Goal: Transaction & Acquisition: Purchase product/service

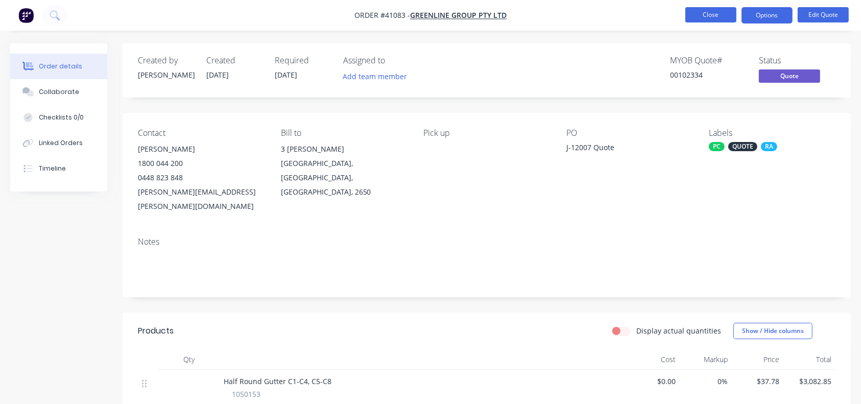
click at [708, 20] on button "Close" at bounding box center [710, 14] width 51 height 15
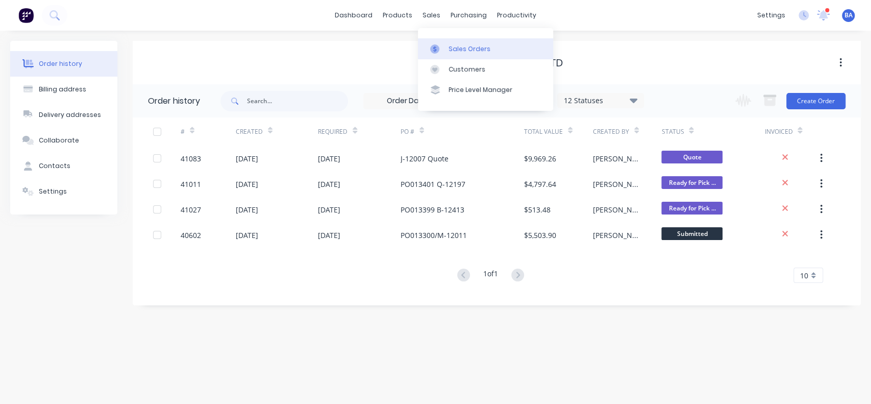
click at [442, 48] on div at bounding box center [437, 48] width 15 height 9
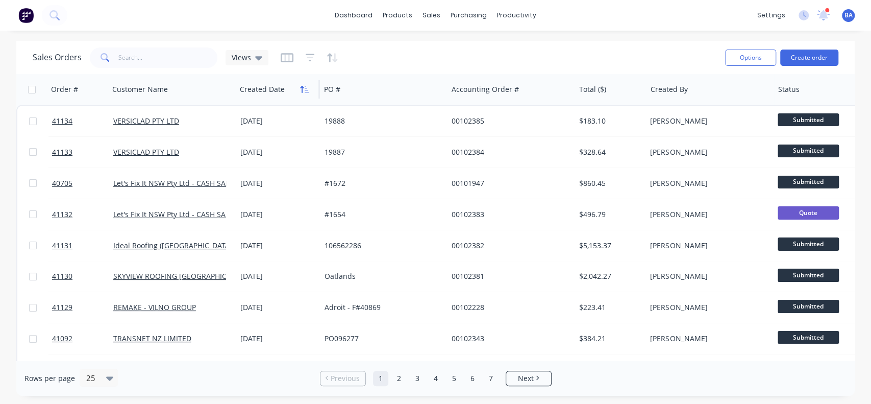
click at [307, 92] on icon "button" at bounding box center [307, 89] width 5 height 7
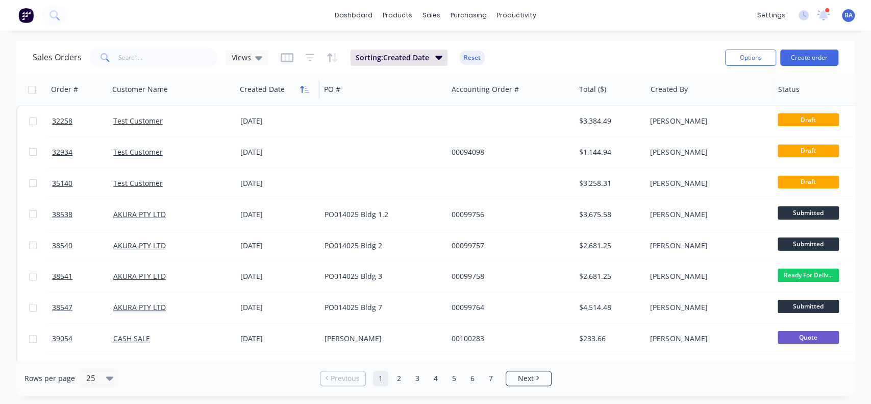
click at [302, 88] on icon "button" at bounding box center [304, 89] width 9 height 8
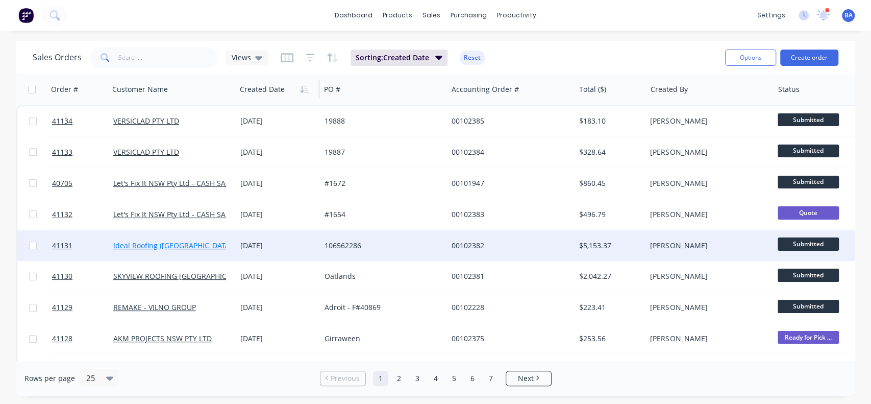
click at [192, 247] on link "Ideal Roofing ([GEOGRAPHIC_DATA]) Pty Ltd" at bounding box center [186, 245] width 146 height 10
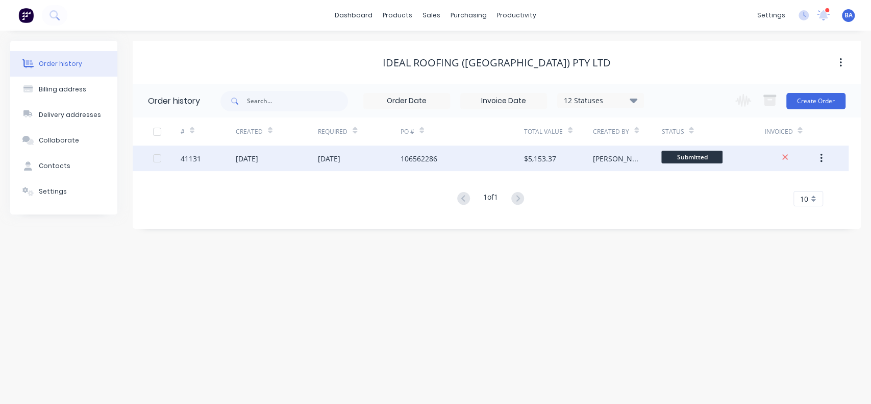
click at [365, 153] on div "[DATE]" at bounding box center [359, 158] width 83 height 26
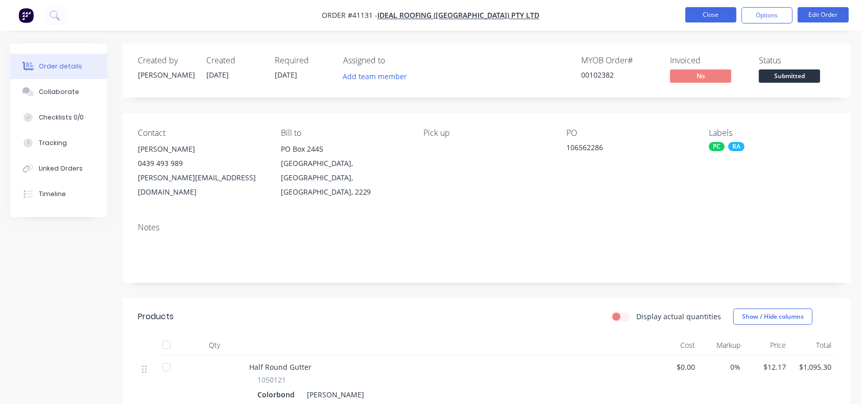
click at [715, 14] on button "Close" at bounding box center [710, 14] width 51 height 15
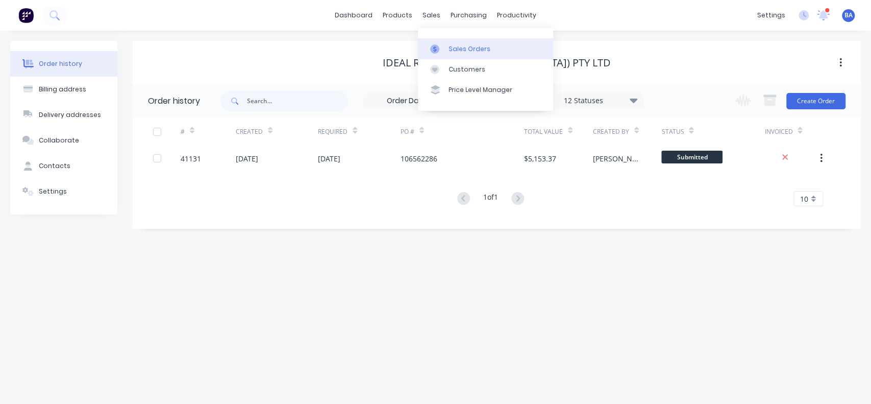
click at [452, 39] on link "Sales Orders" at bounding box center [485, 48] width 135 height 20
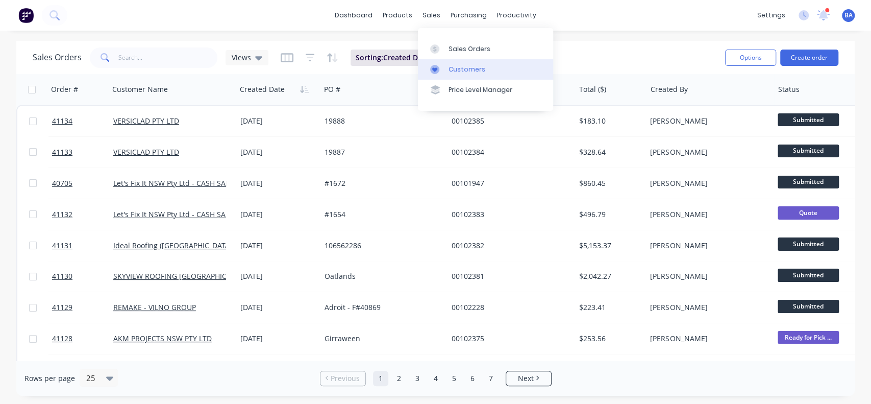
click at [444, 60] on link "Customers" at bounding box center [485, 69] width 135 height 20
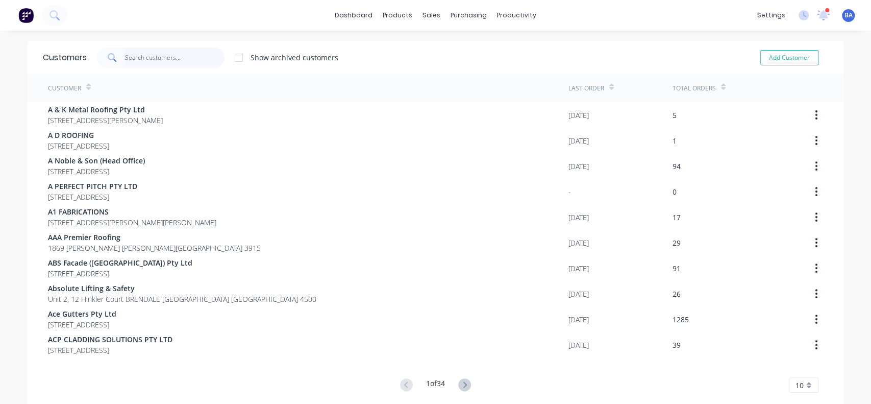
click at [125, 51] on input "text" at bounding box center [175, 57] width 100 height 20
click at [416, 61] on div "skyv Show archived customers Add Customer" at bounding box center [458, 57] width 742 height 20
click at [176, 62] on input "skyv" at bounding box center [175, 57] width 100 height 20
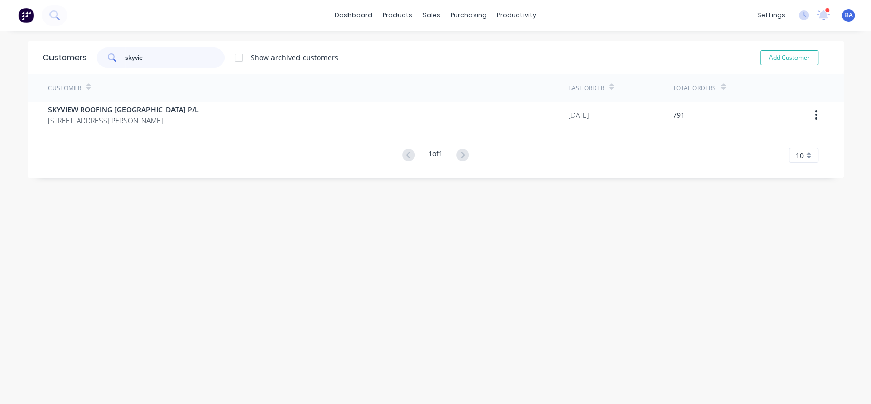
type input "skyvie"
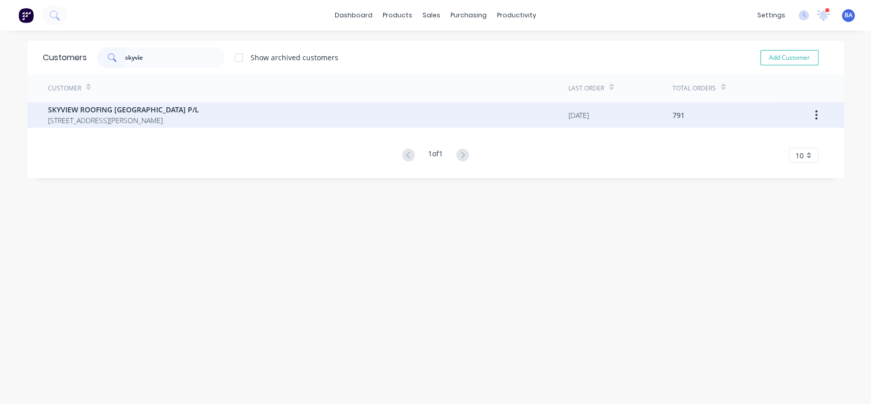
click at [117, 109] on span "SKYVIEW ROOFING [GEOGRAPHIC_DATA] P/L" at bounding box center [123, 109] width 151 height 11
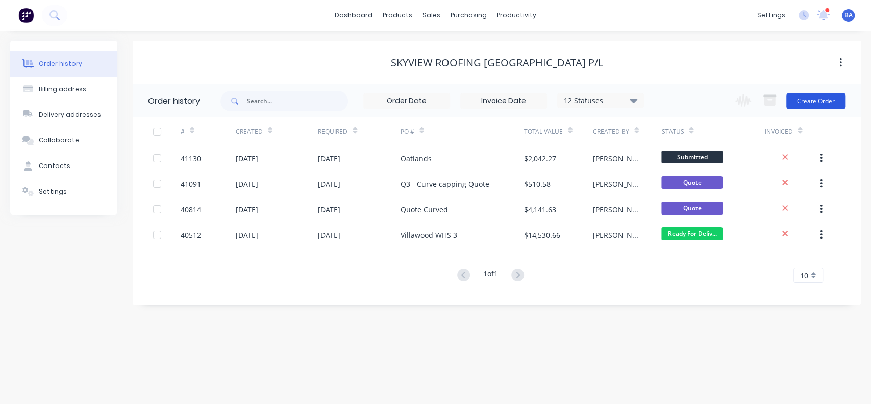
click at [807, 100] on button "Create Order" at bounding box center [816, 101] width 59 height 16
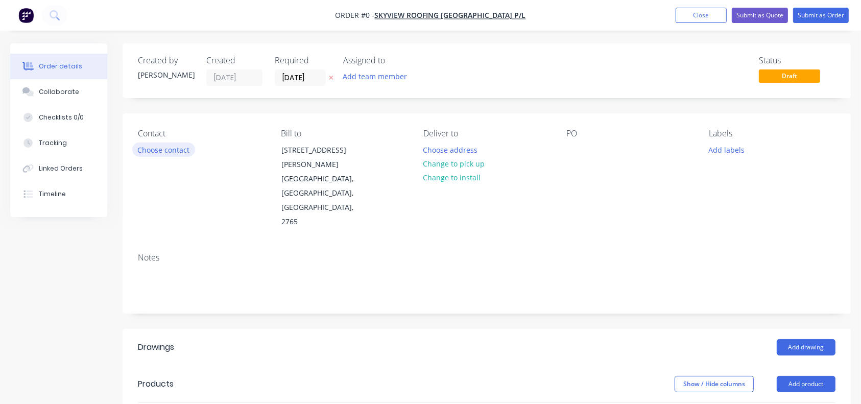
click at [155, 145] on button "Choose contact" at bounding box center [163, 149] width 63 height 14
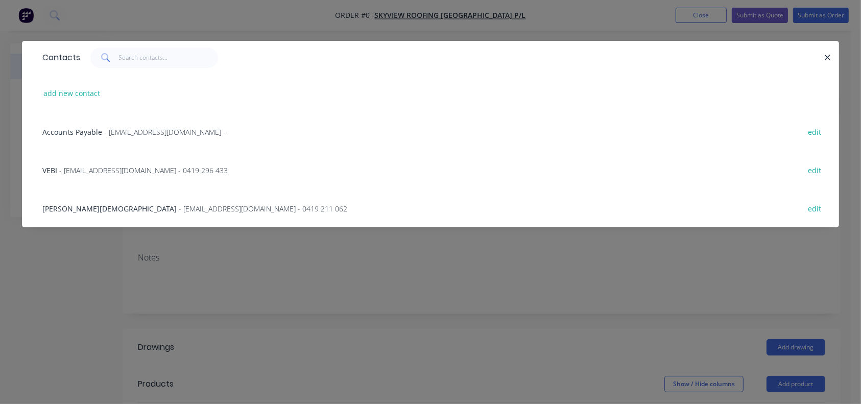
click at [94, 164] on div "VEBI - [EMAIL_ADDRESS][DOMAIN_NAME] - 0419 296 433 edit" at bounding box center [430, 170] width 786 height 38
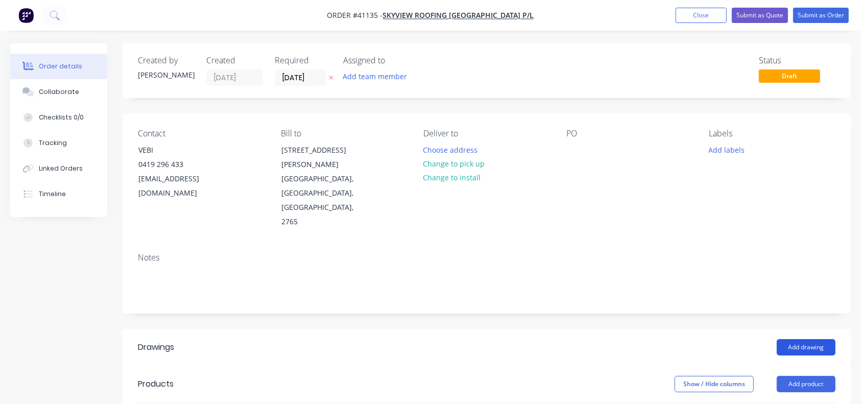
click at [813, 339] on button "Add drawing" at bounding box center [805, 347] width 59 height 16
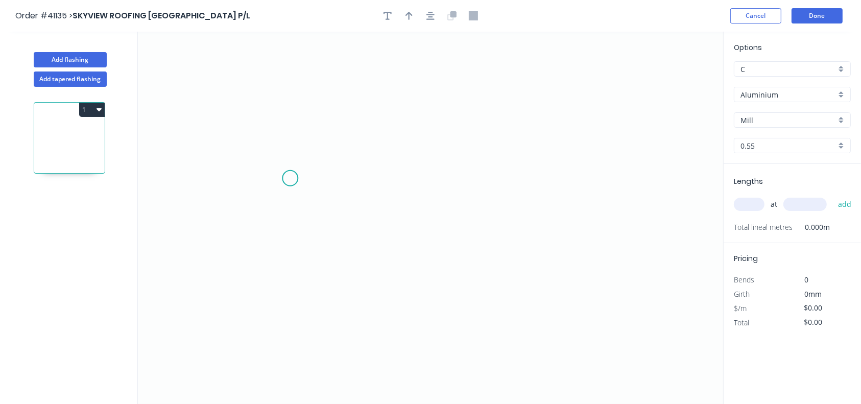
click at [290, 178] on icon "0" at bounding box center [430, 218] width 585 height 372
click at [289, 251] on icon "0" at bounding box center [430, 218] width 585 height 372
click at [418, 241] on icon "0 ?" at bounding box center [430, 218] width 585 height 372
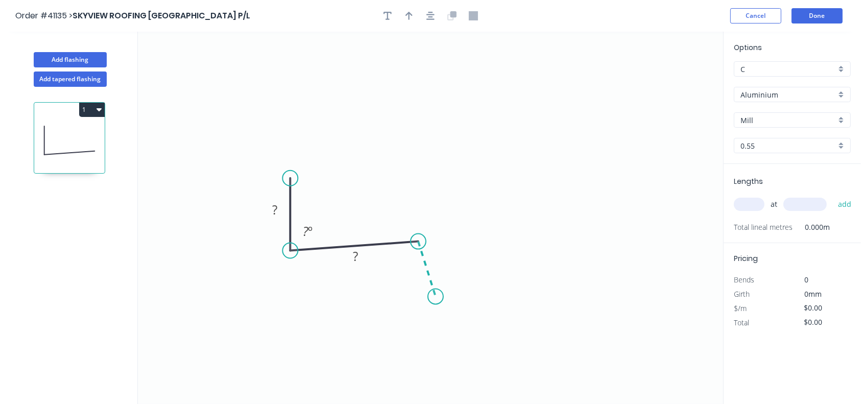
click at [435, 297] on icon "0 ? ? ? º" at bounding box center [430, 218] width 585 height 372
click at [570, 290] on icon "0 ? ? ? ? º ? º" at bounding box center [430, 218] width 585 height 372
drag, startPoint x: 433, startPoint y: 295, endPoint x: 418, endPoint y: 296, distance: 15.3
click at [418, 296] on circle at bounding box center [417, 296] width 15 height 15
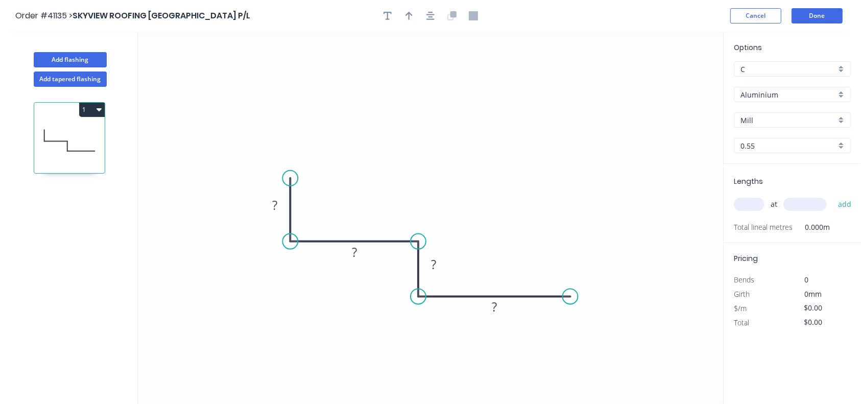
drag, startPoint x: 290, startPoint y: 249, endPoint x: 290, endPoint y: 239, distance: 9.7
click at [290, 239] on circle at bounding box center [289, 241] width 15 height 15
click at [282, 211] on rect at bounding box center [274, 206] width 20 height 14
click at [360, 254] on rect at bounding box center [354, 253] width 20 height 14
click at [438, 265] on rect at bounding box center [433, 265] width 20 height 14
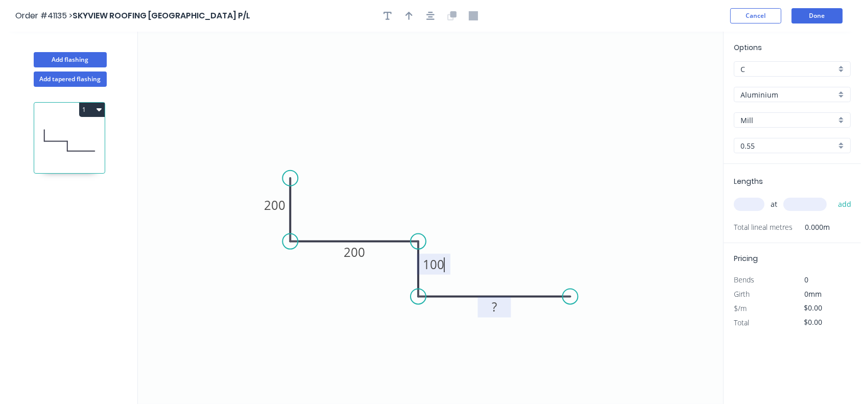
click at [499, 308] on rect at bounding box center [494, 308] width 20 height 14
drag, startPoint x: 575, startPoint y: 296, endPoint x: 482, endPoint y: 299, distance: 93.5
click at [482, 299] on circle at bounding box center [481, 296] width 15 height 15
type input "$17.56"
click at [605, 312] on icon "0 200 200 100 100" at bounding box center [430, 218] width 585 height 372
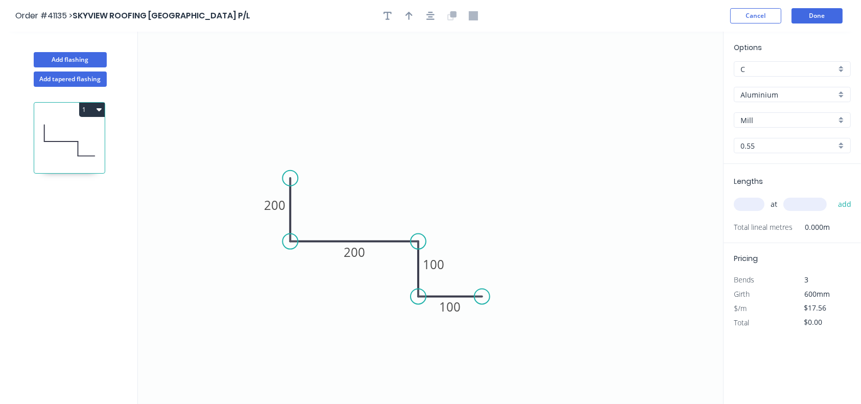
click at [780, 97] on input "Aluminium" at bounding box center [787, 94] width 95 height 11
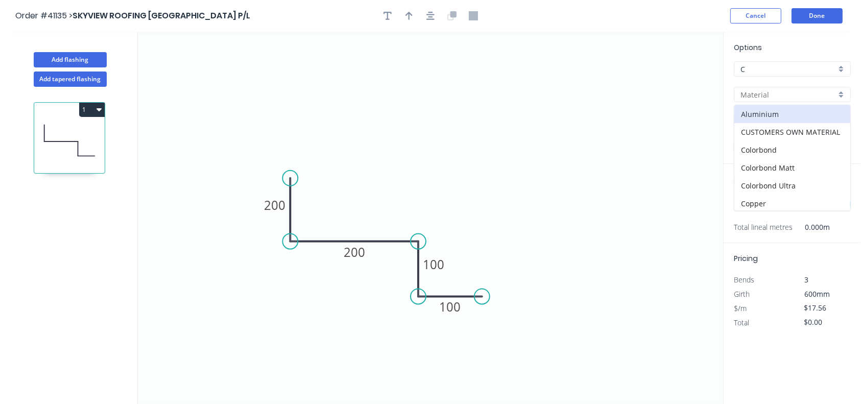
click at [688, 131] on icon "0 200 200 100 100" at bounding box center [430, 218] width 585 height 372
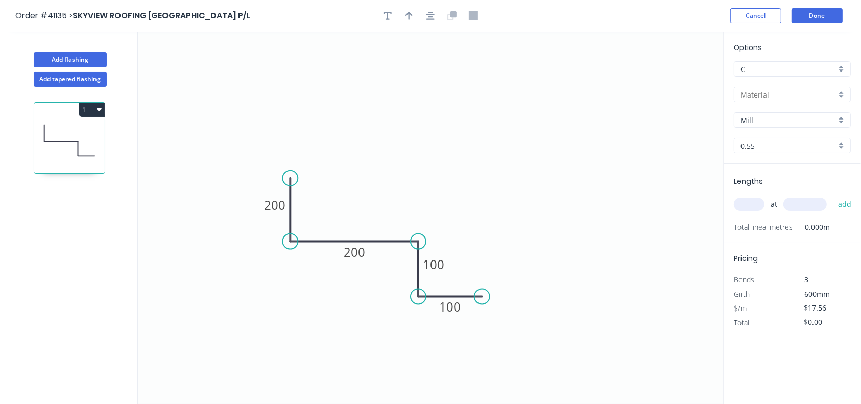
click at [755, 115] on input "Mill" at bounding box center [787, 120] width 95 height 11
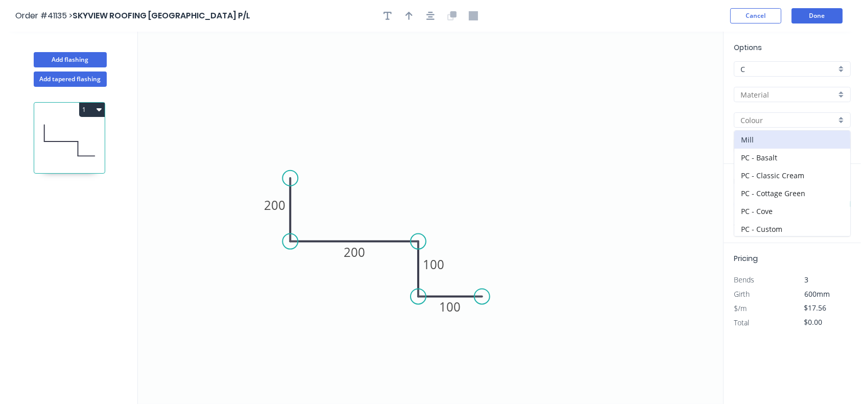
click at [692, 190] on icon "0 200 200 100 100" at bounding box center [430, 218] width 585 height 372
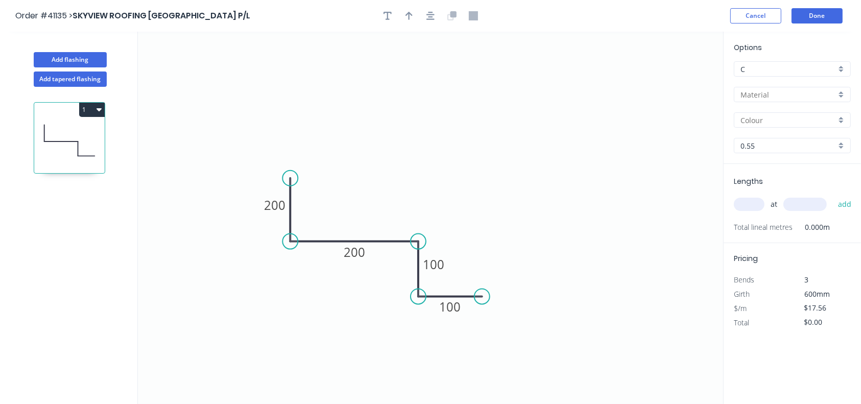
click at [789, 150] on input "0.55" at bounding box center [787, 145] width 95 height 11
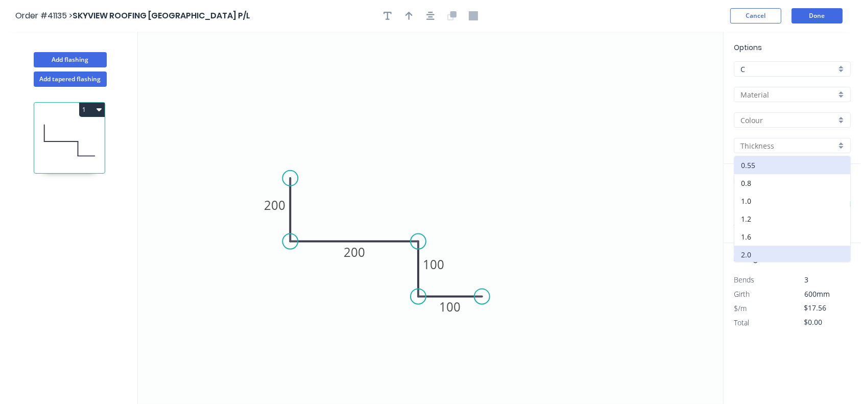
scroll to position [37, 0]
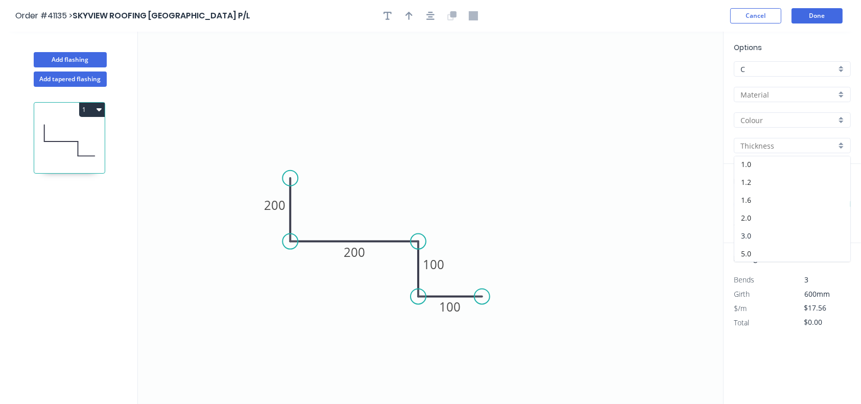
click at [764, 227] on div "3.0" at bounding box center [792, 236] width 116 height 18
type input "3.0"
type input "$39.90"
click at [788, 112] on div at bounding box center [792, 119] width 117 height 15
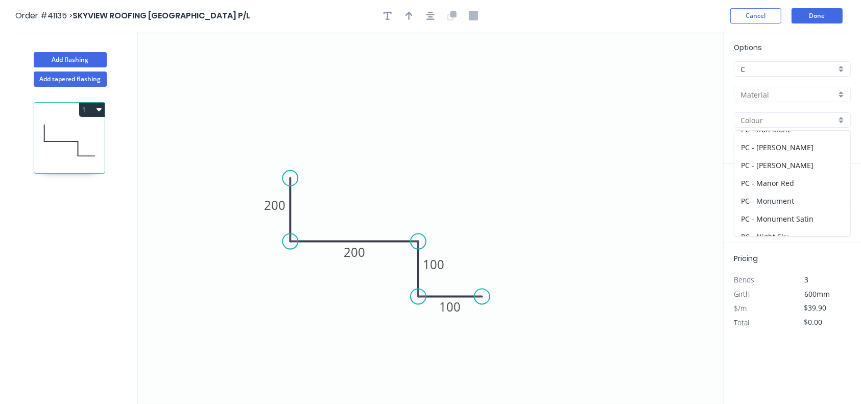
click at [781, 194] on div "PC - Monument" at bounding box center [792, 201] width 116 height 18
type input "PC - Monument"
click at [744, 202] on input "text" at bounding box center [749, 204] width 31 height 13
type input "1"
type input "1000"
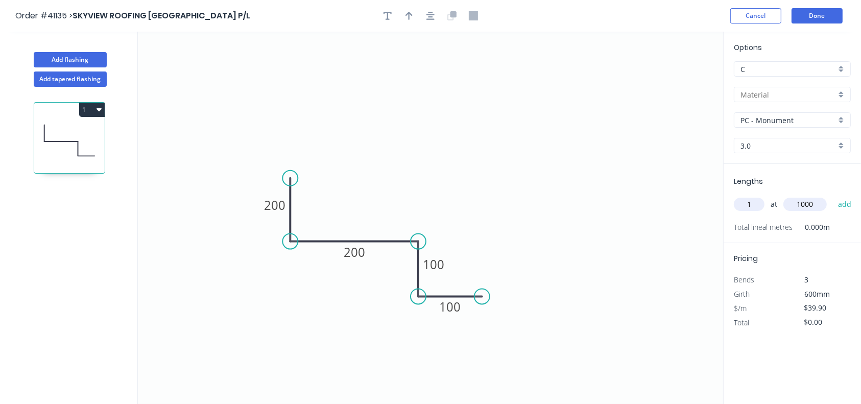
click at [833, 196] on button "add" at bounding box center [845, 204] width 24 height 17
type input "$39.90"
click at [391, 17] on icon "button" at bounding box center [387, 15] width 8 height 9
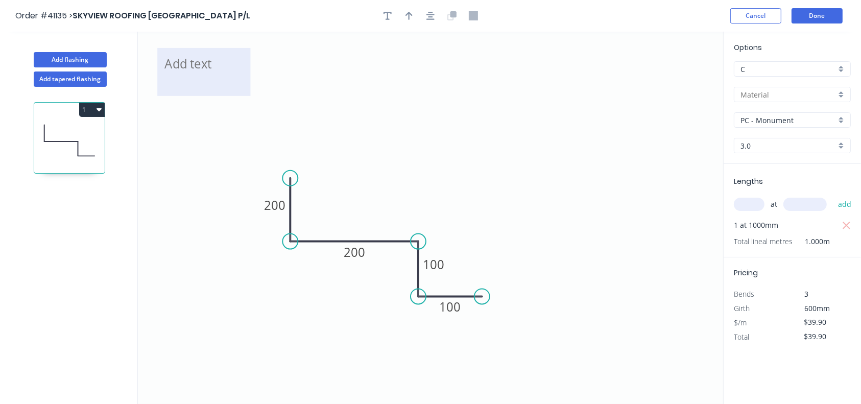
click at [181, 71] on textarea at bounding box center [203, 72] width 83 height 38
click at [172, 68] on textarea "paint to both sides" at bounding box center [203, 72] width 83 height 38
drag, startPoint x: 209, startPoint y: 48, endPoint x: 322, endPoint y: 106, distance: 126.2
click at [322, 106] on icon "Paint to both sides 200 200 100 100" at bounding box center [430, 218] width 585 height 372
type textarea "Paint to both sides"
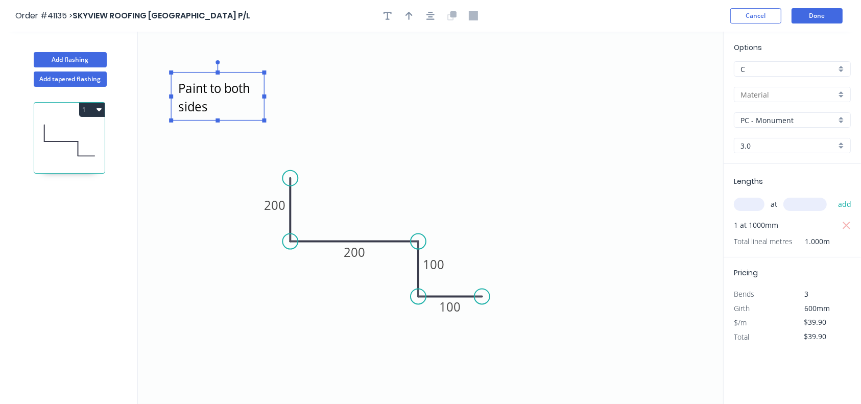
drag, startPoint x: 249, startPoint y: 89, endPoint x: 262, endPoint y: 113, distance: 28.1
click at [262, 113] on rect at bounding box center [217, 96] width 93 height 48
click at [431, 155] on icon "Paint to both sides 200 200 100 100" at bounding box center [430, 218] width 585 height 372
click at [823, 322] on input "$39.90" at bounding box center [821, 322] width 35 height 14
click at [813, 322] on input "$39.90" at bounding box center [821, 322] width 35 height 14
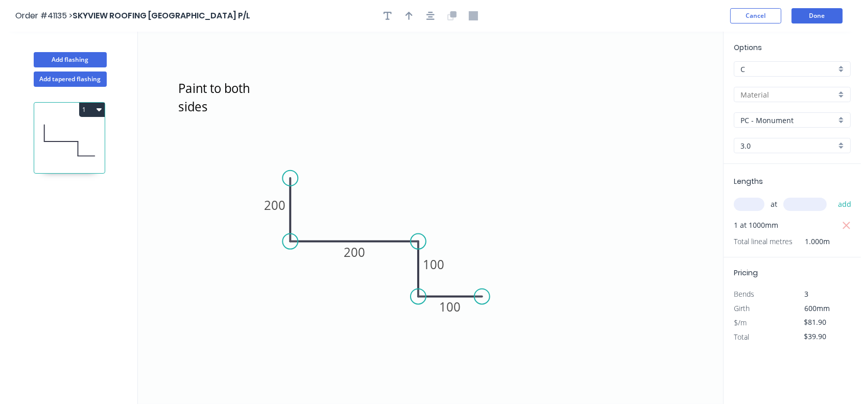
click at [569, 254] on icon "Paint to both sides 200 200 100 100" at bounding box center [430, 218] width 585 height 372
click at [583, 211] on icon "Paint to both sides 200 200 100 100" at bounding box center [430, 218] width 585 height 372
type input "$39.90"
click at [778, 146] on input "3.0" at bounding box center [787, 145] width 95 height 11
click at [681, 143] on icon "Paint to both sides 200 200 100 100" at bounding box center [430, 218] width 585 height 372
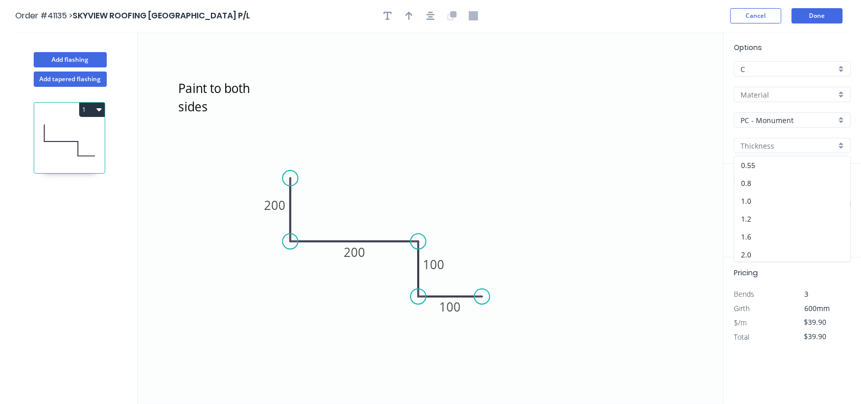
type input "3.0"
click at [815, 319] on input "$39.90" at bounding box center [821, 322] width 35 height 14
type input "$81.90"
click at [823, 345] on div "Options C C Aluminium CUSTOMERS OWN MATERIAL Colorbond Colorbond Matt Colorbond…" at bounding box center [792, 218] width 138 height 373
click at [821, 338] on input "$39.90" at bounding box center [821, 336] width 35 height 14
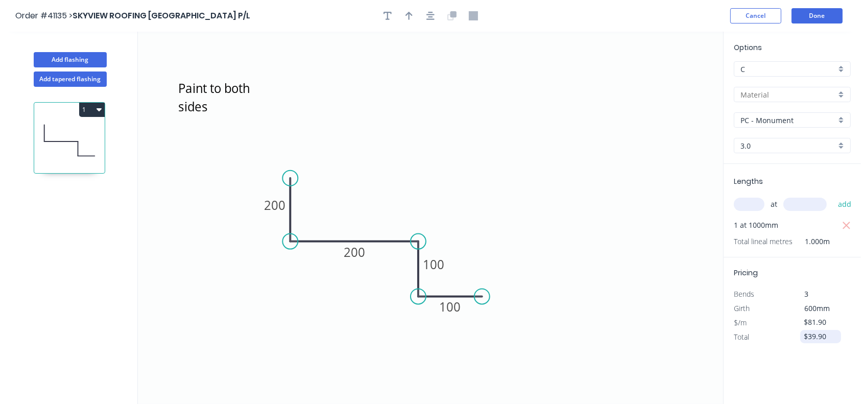
click at [815, 337] on input "$39.90" at bounding box center [821, 336] width 35 height 14
type input "$81.90"
type input "$39.90"
click at [616, 249] on icon "Paint to both sides 200 200 100 100" at bounding box center [430, 218] width 585 height 372
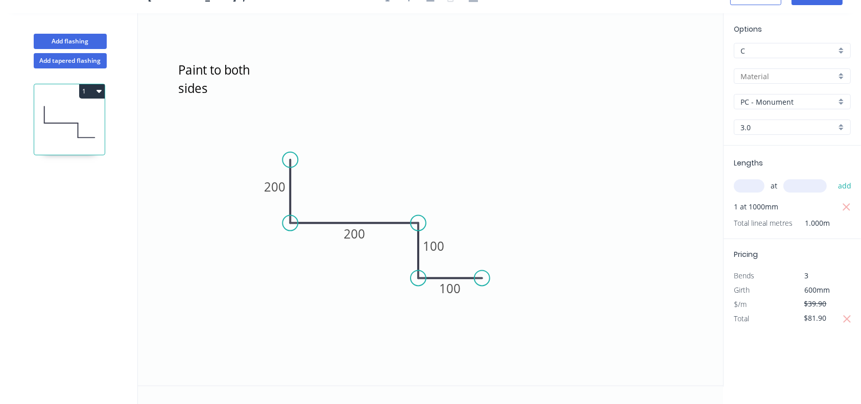
scroll to position [0, 0]
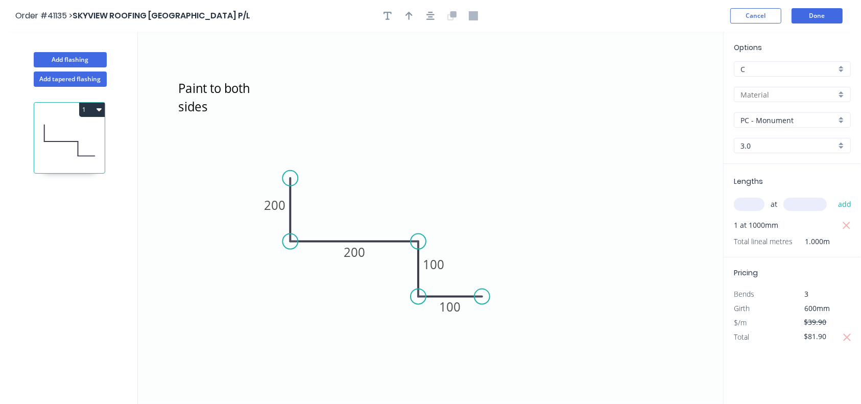
click at [99, 105] on icon "button" at bounding box center [98, 109] width 5 height 8
click at [69, 129] on div "Duplicate" at bounding box center [56, 135] width 79 height 15
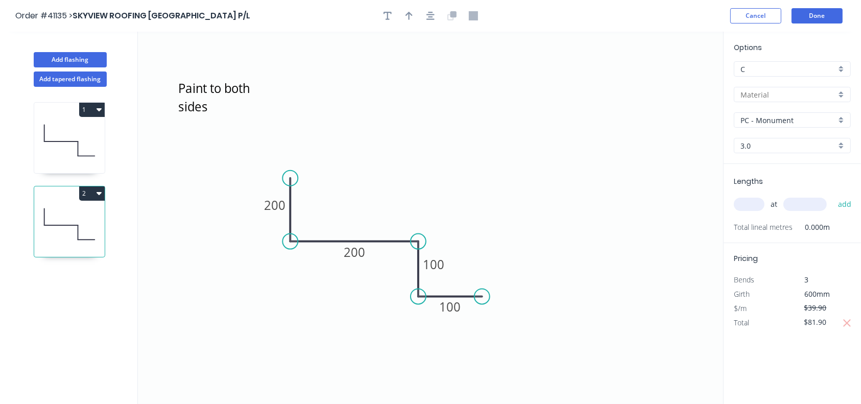
drag, startPoint x: 771, startPoint y: 115, endPoint x: 796, endPoint y: 120, distance: 25.5
click at [796, 120] on input "PC - Monument" at bounding box center [787, 120] width 95 height 11
click at [770, 153] on div "PC - Custom" at bounding box center [792, 154] width 116 height 18
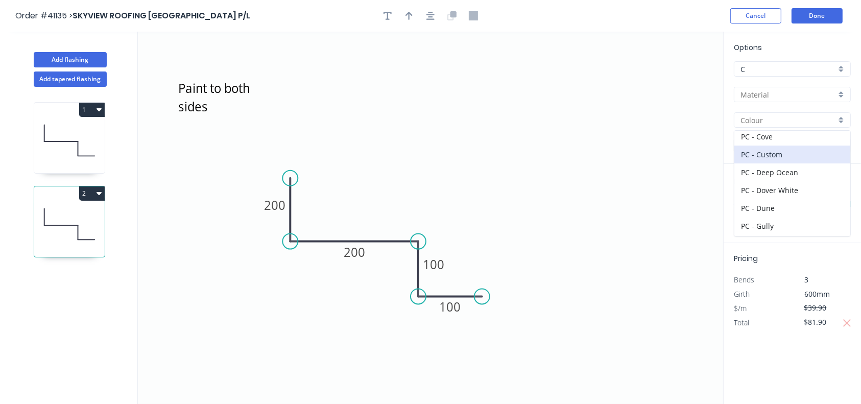
type input "PC - Custom"
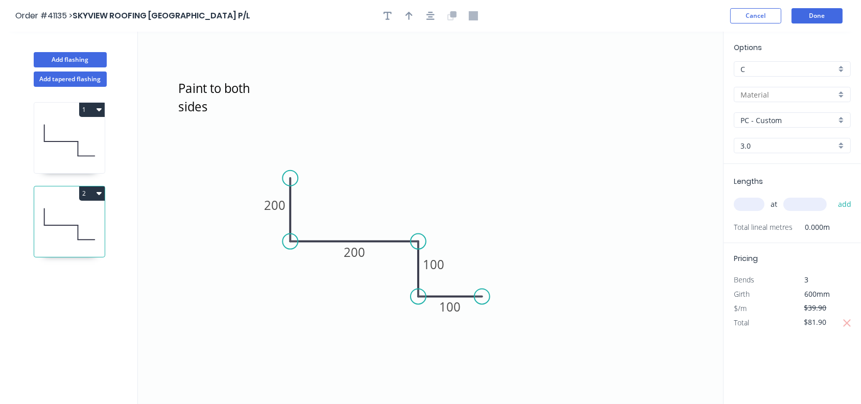
click at [96, 224] on icon at bounding box center [69, 223] width 70 height 65
drag, startPoint x: 225, startPoint y: 113, endPoint x: 228, endPoint y: 95, distance: 17.5
click at [228, 95] on textarea "Paint to both sides" at bounding box center [217, 97] width 83 height 38
click at [224, 111] on textarea "Paint to both sides" at bounding box center [217, 97] width 83 height 38
paste textarea "Duratec Eternity Bronze Pearl Kinetic (91T8356S)"
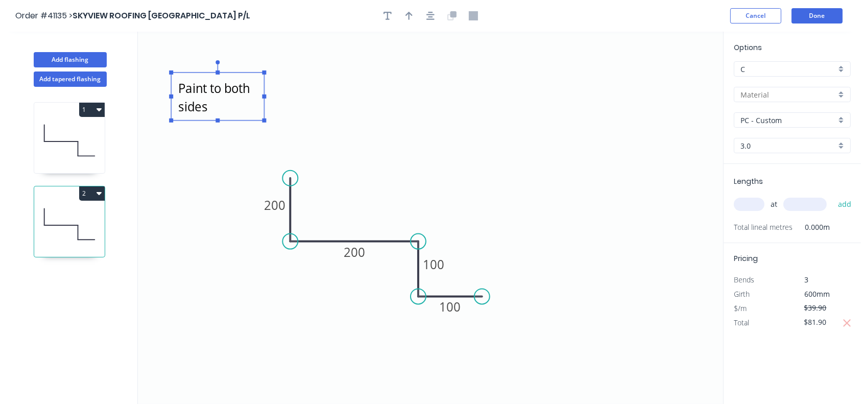
scroll to position [37, 0]
drag, startPoint x: 264, startPoint y: 96, endPoint x: 436, endPoint y: 107, distance: 172.9
click at [436, 107] on g at bounding box center [303, 91] width 268 height 62
click at [504, 99] on icon "Paint to both sides-Duratec Eternity Bronze Pearl Kinetic (91T8356S) 200 200 10…" at bounding box center [430, 218] width 585 height 372
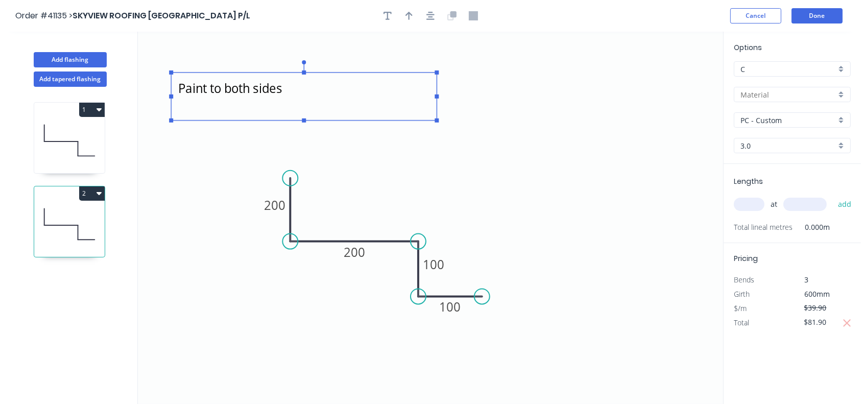
type textarea "Paint to both sides-Duratec Eternity Bronze Pearl Kinetic (91T8356S)"
click at [758, 202] on input "text" at bounding box center [749, 204] width 31 height 13
click at [592, 122] on icon "Paint to both sides-Duratec Eternity Bronze Pearl Kinetic (91T8356S) 200 200 10…" at bounding box center [430, 218] width 585 height 372
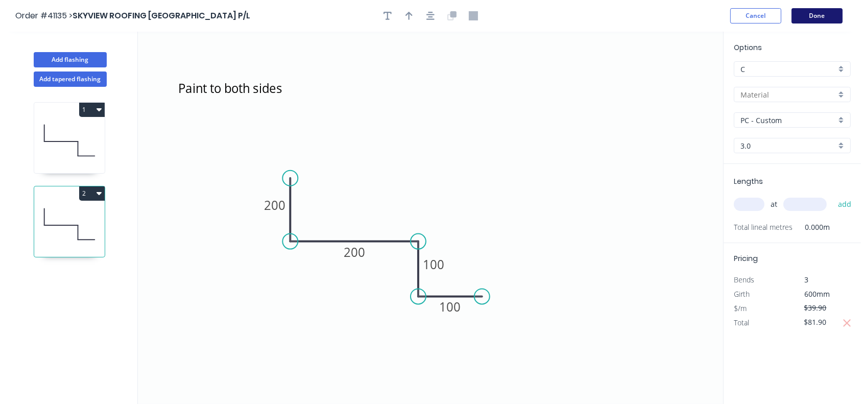
click at [824, 11] on button "Done" at bounding box center [816, 15] width 51 height 15
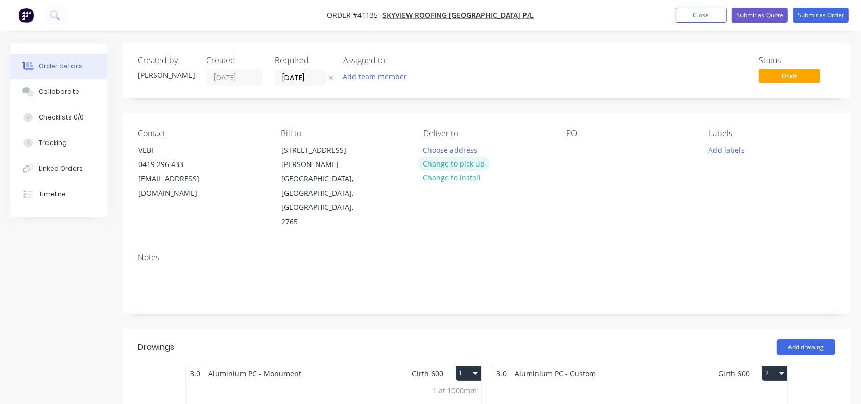
scroll to position [245, 0]
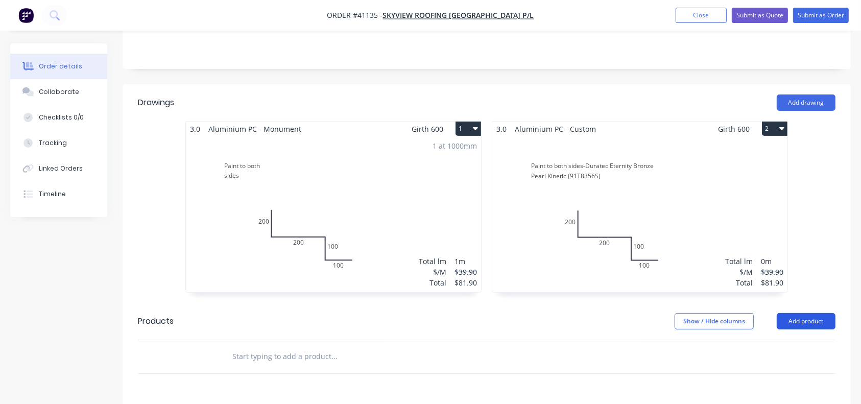
click at [808, 313] on button "Add product" at bounding box center [805, 321] width 59 height 16
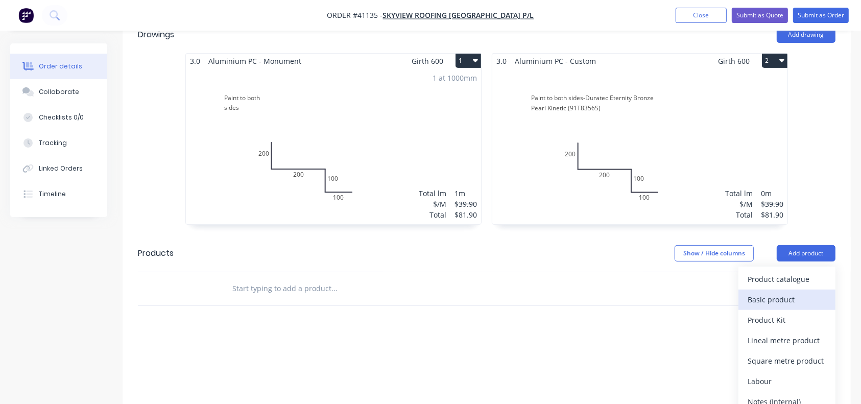
scroll to position [378, 0]
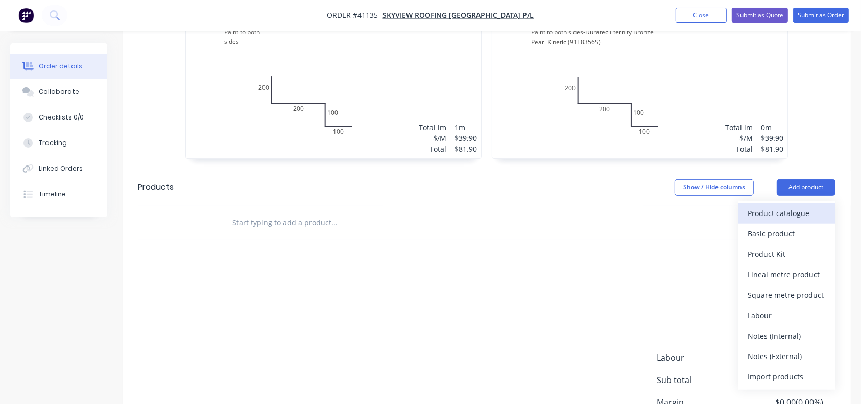
click at [779, 206] on div "Product catalogue" at bounding box center [786, 213] width 79 height 15
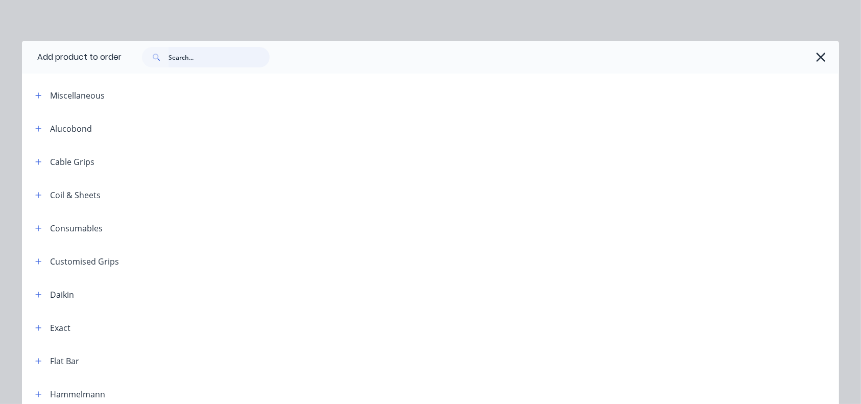
click at [224, 61] on input "text" at bounding box center [218, 57] width 101 height 20
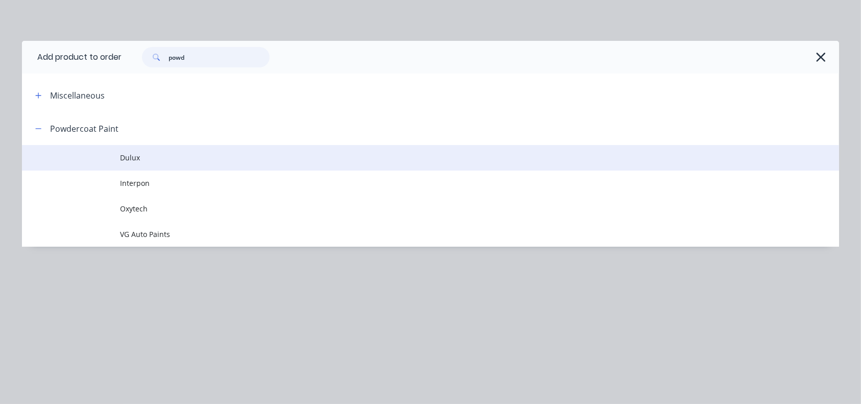
type input "powd"
click at [147, 161] on span "Dulux" at bounding box center [407, 157] width 575 height 11
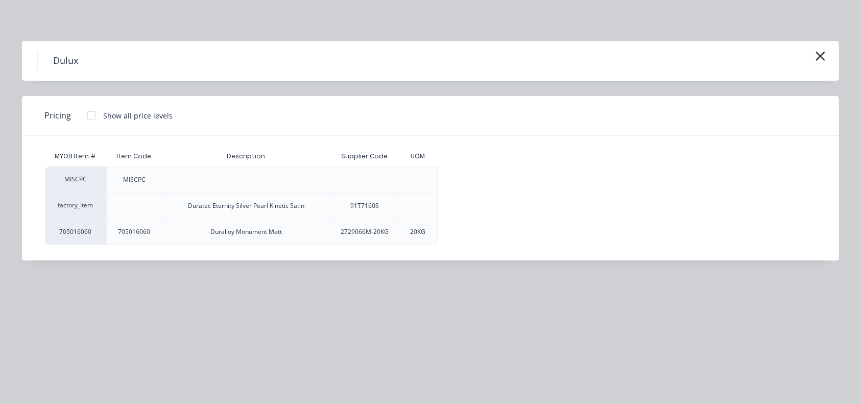
click at [89, 115] on div at bounding box center [91, 115] width 20 height 20
click at [476, 177] on div "$0.00" at bounding box center [465, 180] width 55 height 26
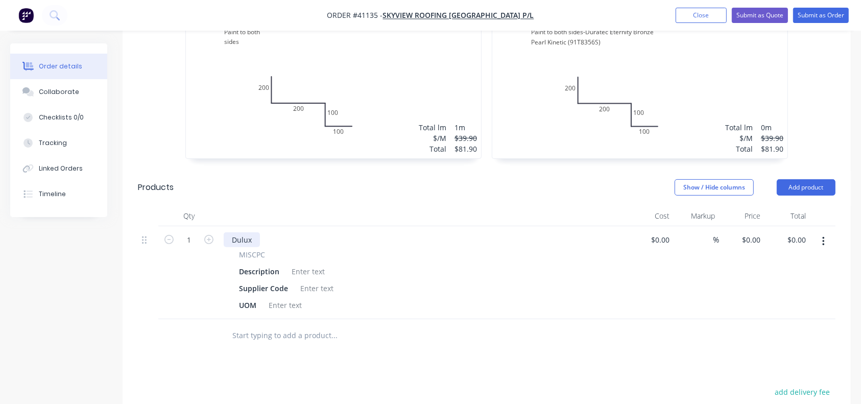
click at [251, 232] on div "Dulux" at bounding box center [242, 239] width 36 height 15
click at [253, 232] on div "Dulux Duratec Eternity Bronze Pearl Kinetic (91T8356S)" at bounding box center [326, 239] width 204 height 15
click at [260, 249] on span "MISCPC" at bounding box center [252, 254] width 26 height 11
click at [309, 264] on div at bounding box center [307, 271] width 41 height 15
click at [290, 298] on div at bounding box center [284, 305] width 41 height 15
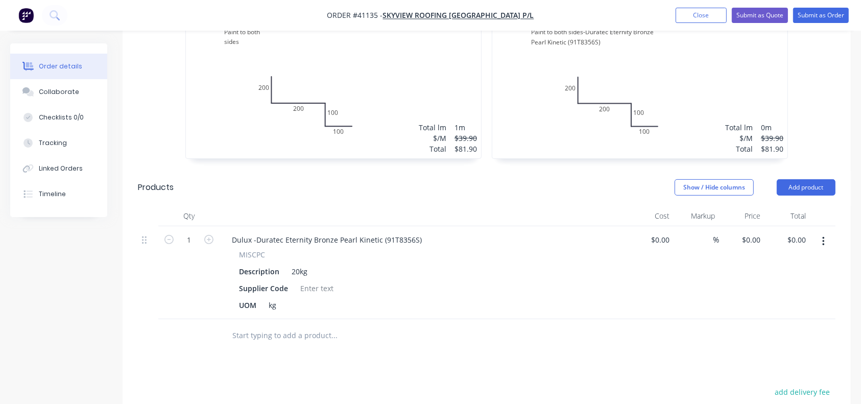
click at [310, 325] on input "text" at bounding box center [334, 335] width 204 height 20
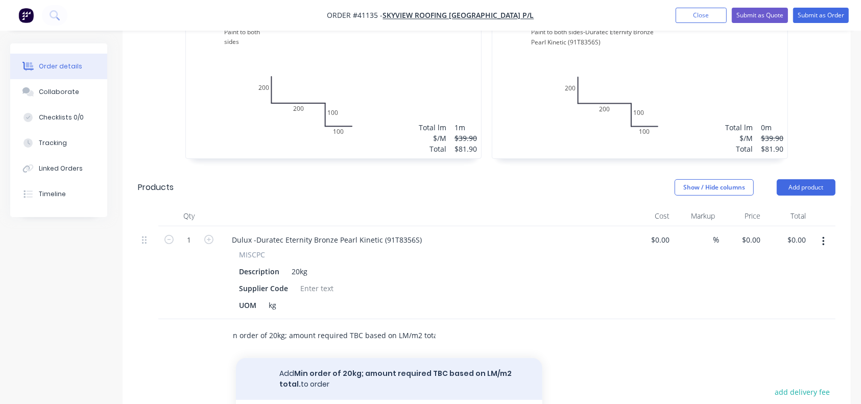
scroll to position [427, 0]
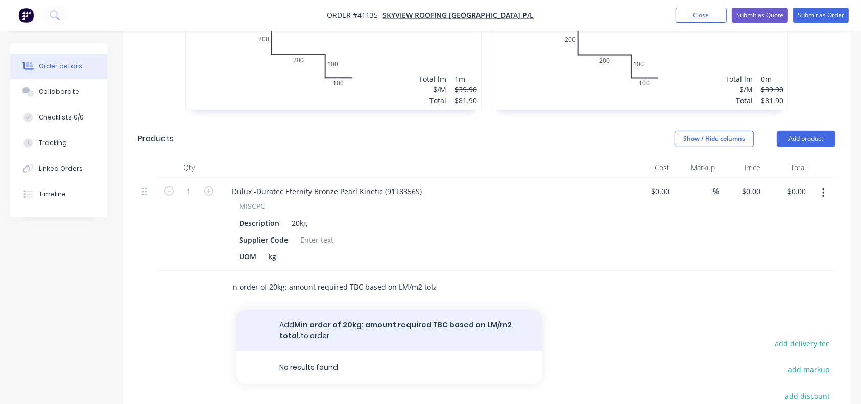
type input "Min order of 20kg; amount required TBC based on LM/m2 total."
click at [340, 309] on button "Add Min order of 20kg; amount required TBC based on LM/m2 total. to order" at bounding box center [389, 330] width 306 height 42
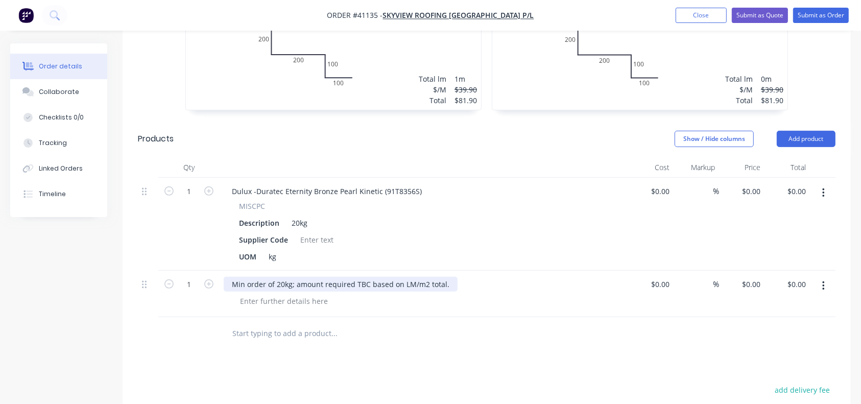
click at [303, 277] on div "Min order of 20kg; amount required TBC based on LM/m2 total." at bounding box center [341, 284] width 234 height 15
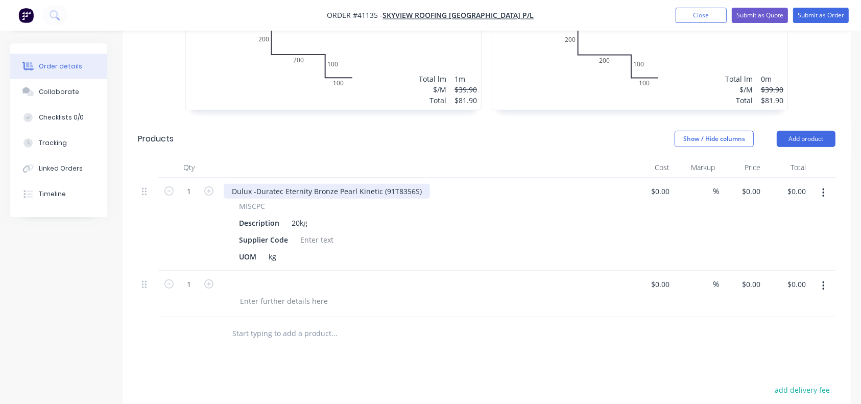
click at [418, 184] on div "Dulux -Duratec Eternity Bronze Pearl Kinetic (91T8356S)" at bounding box center [327, 191] width 206 height 15
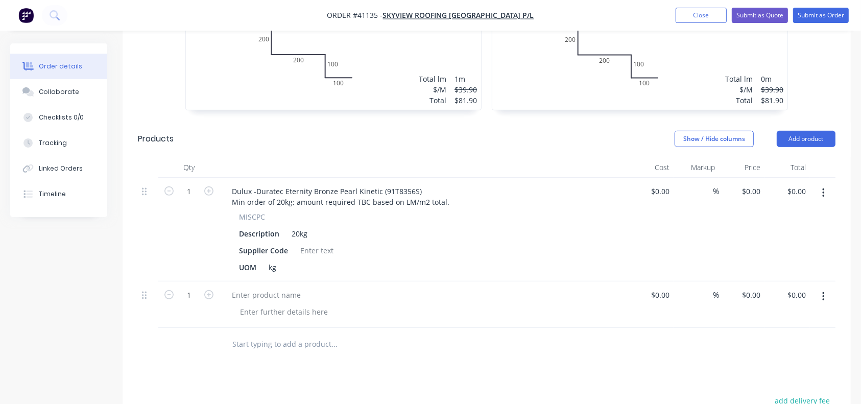
click at [822, 291] on icon "button" at bounding box center [823, 296] width 3 height 11
click at [763, 377] on div "Delete" at bounding box center [786, 384] width 79 height 15
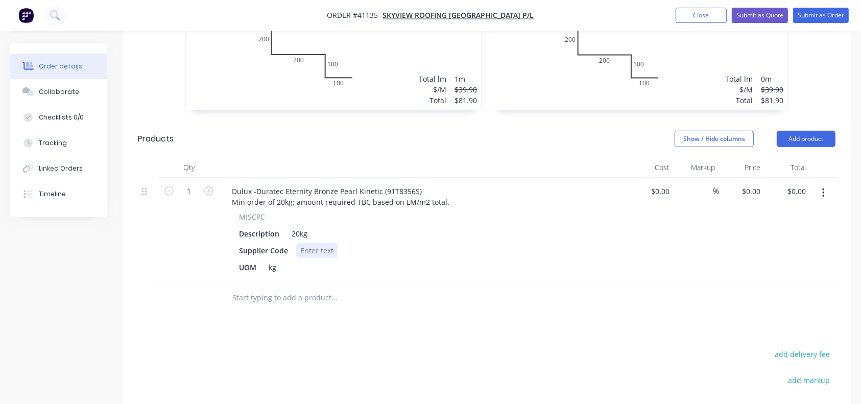
click at [312, 243] on div at bounding box center [316, 250] width 41 height 15
click at [351, 226] on div "Description 20kg" at bounding box center [422, 233] width 374 height 15
click at [196, 184] on input "1" at bounding box center [189, 191] width 27 height 15
type input "20"
click at [758, 184] on input "$0.00" at bounding box center [752, 191] width 23 height 15
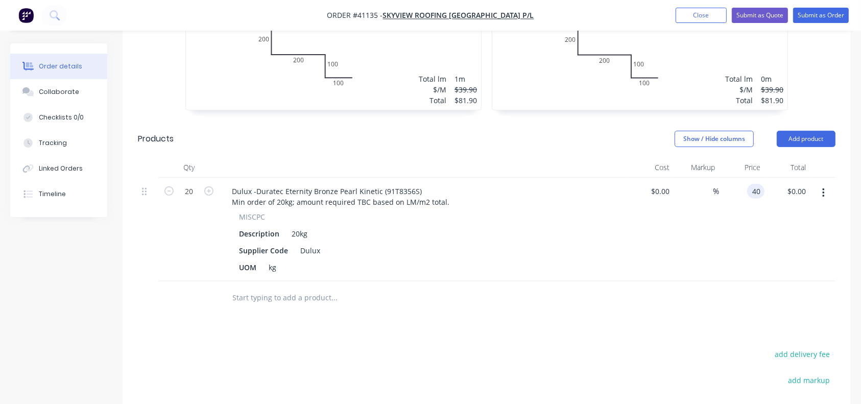
click at [721, 198] on div "40 40" at bounding box center [741, 230] width 45 height 104
type input "$40.00"
type input "$800.00"
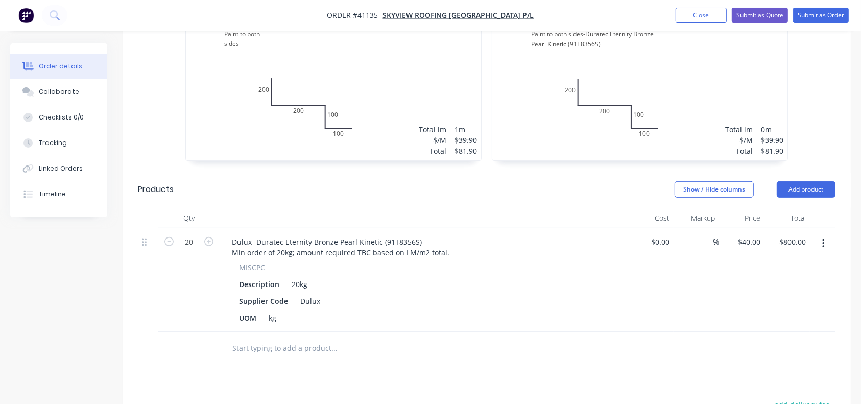
scroll to position [390, 0]
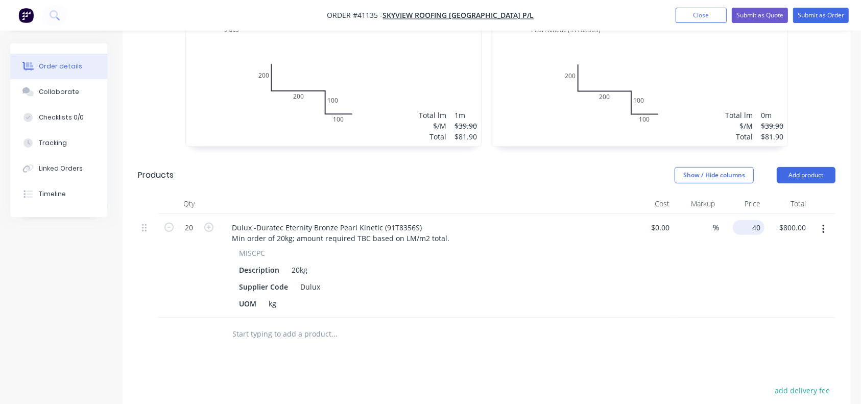
click at [752, 220] on input "40" at bounding box center [751, 227] width 28 height 15
type input "$45.00"
type input "$900.00"
click at [731, 229] on div "$45.00 45" at bounding box center [741, 266] width 45 height 104
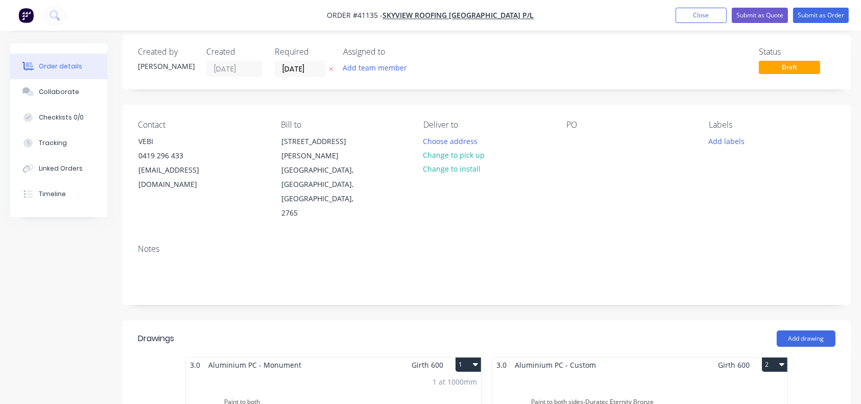
scroll to position [0, 0]
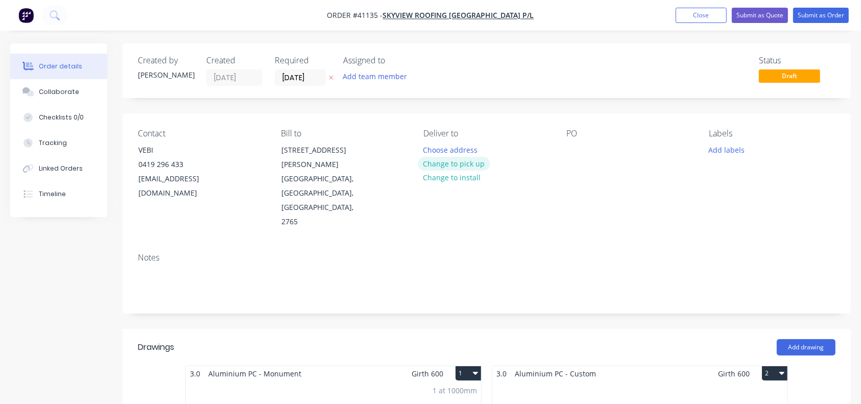
click at [451, 158] on button "Change to pick up" at bounding box center [454, 164] width 72 height 14
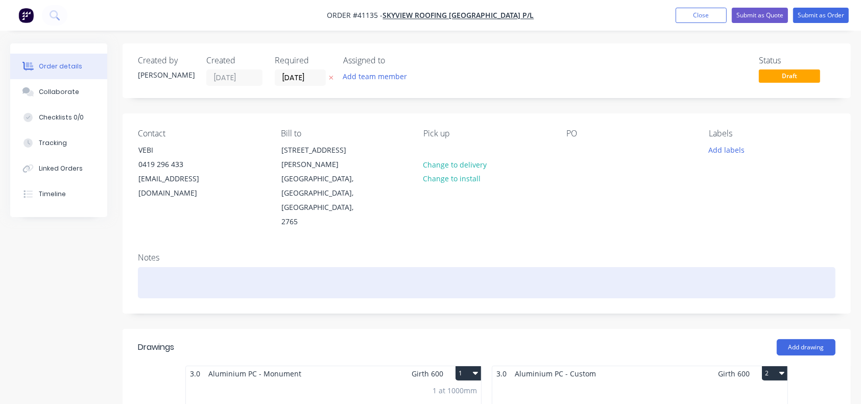
click at [152, 267] on div at bounding box center [486, 282] width 697 height 31
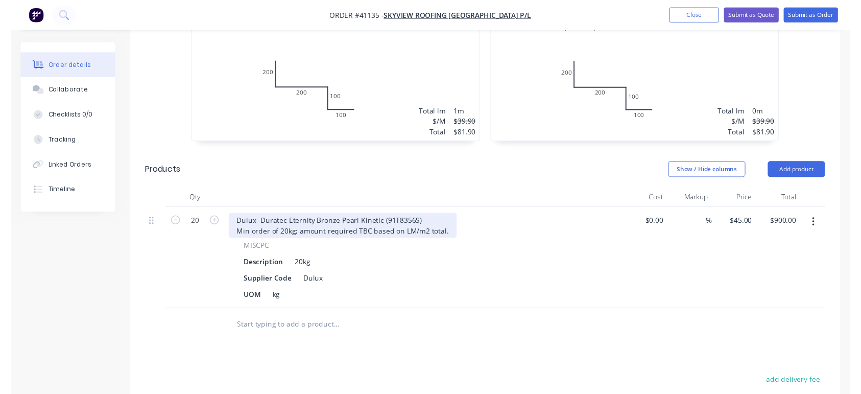
scroll to position [395, 0]
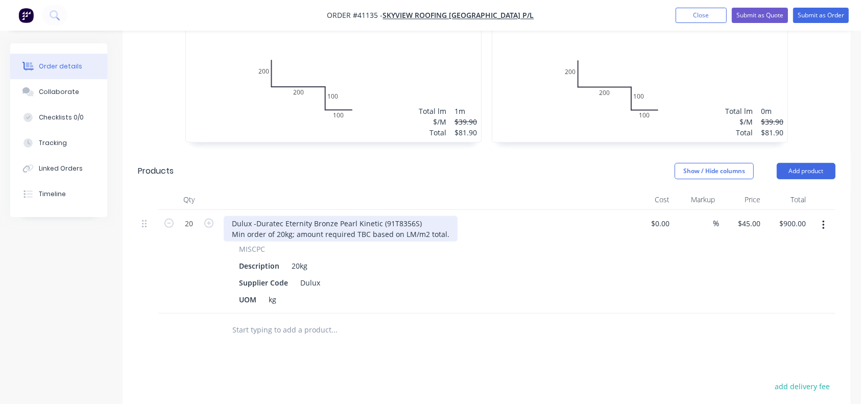
click at [323, 216] on div "Dulux -Duratec Eternity Bronze Pearl Kinetic (91T8356S) Min order of 20kg; amou…" at bounding box center [341, 229] width 234 height 26
click at [341, 216] on div "Dulux -Duratec Eternity Bronze Pearl Kinetic (91T8356S) Min order of 20kg; amou…" at bounding box center [341, 229] width 234 height 26
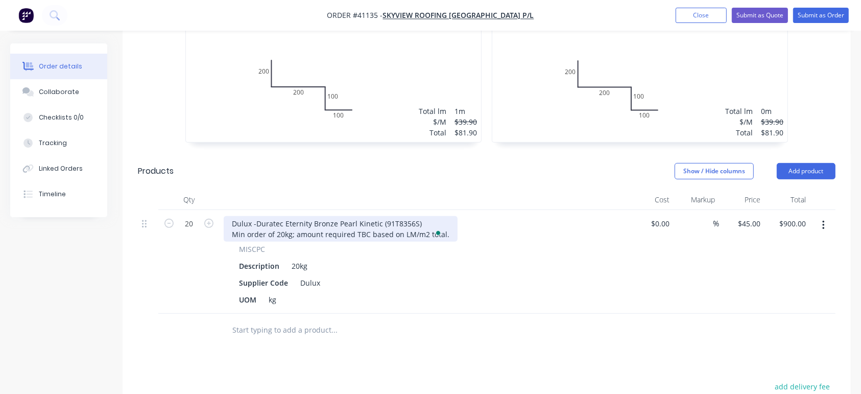
click at [408, 216] on div "Dulux -Duratec Eternity Bronze Pearl Kinetic (91T8356S) Min order of 20kg; amou…" at bounding box center [341, 229] width 234 height 26
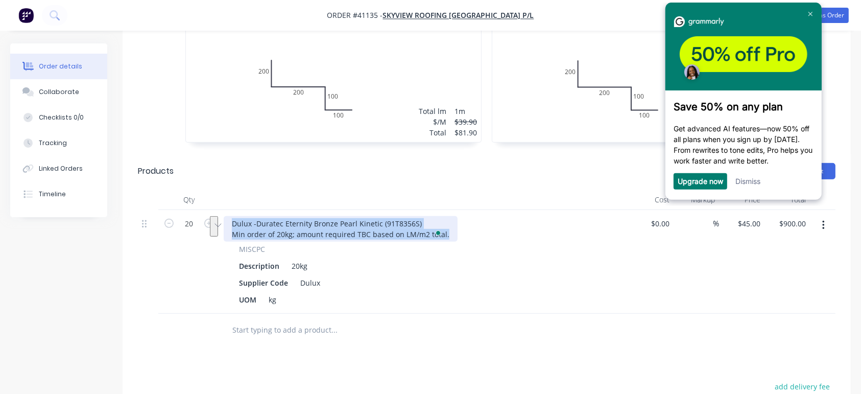
drag, startPoint x: 233, startPoint y: 178, endPoint x: 457, endPoint y: 186, distance: 224.7
click at [457, 216] on div "Dulux -Duratec Eternity Bronze Pearl Kinetic (91T8356S) Min order of 20kg; amou…" at bounding box center [424, 229] width 400 height 26
copy div "Dulux -Duratec Eternity Bronze Pearl Kinetic (91T8356S) Min order of 20kg; amou…"
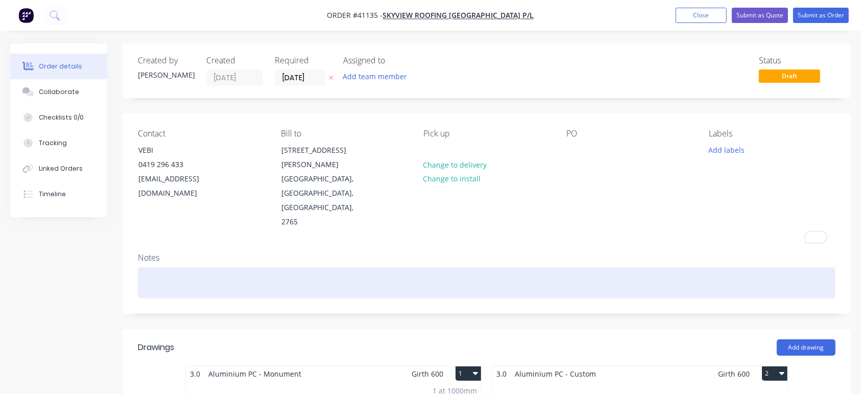
click at [217, 267] on div "To enrich screen reader interactions, please activate Accessibility in Grammarl…" at bounding box center [486, 282] width 697 height 31
paste div "To enrich screen reader interactions, please activate Accessibility in Grammarl…"
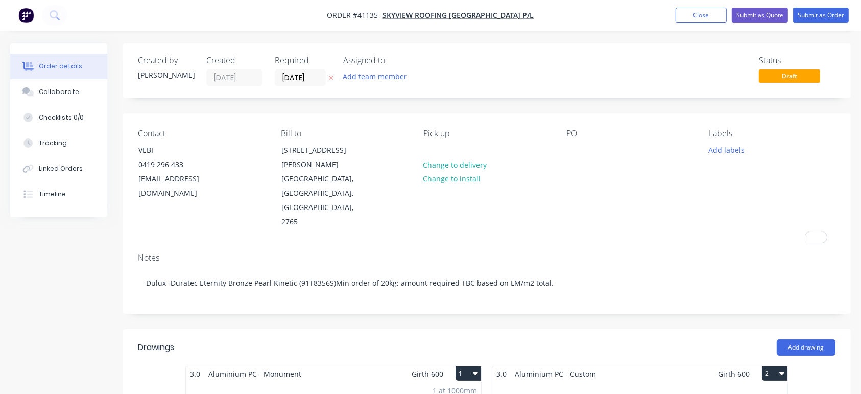
click at [636, 245] on div "Notes Dulux -Duratec Eternity Bronze Pearl Kinetic (91T8356S)Min order of 20kg;…" at bounding box center [487, 279] width 728 height 68
click at [764, 13] on button "Submit as Quote" at bounding box center [759, 15] width 56 height 15
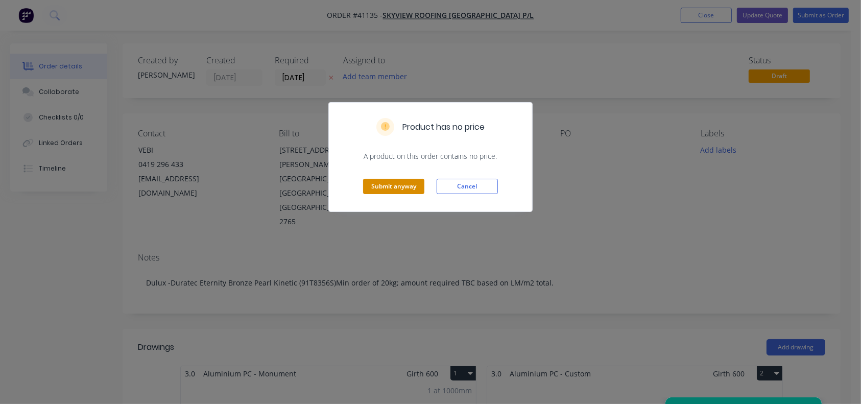
click at [389, 184] on button "Submit anyway" at bounding box center [393, 186] width 61 height 15
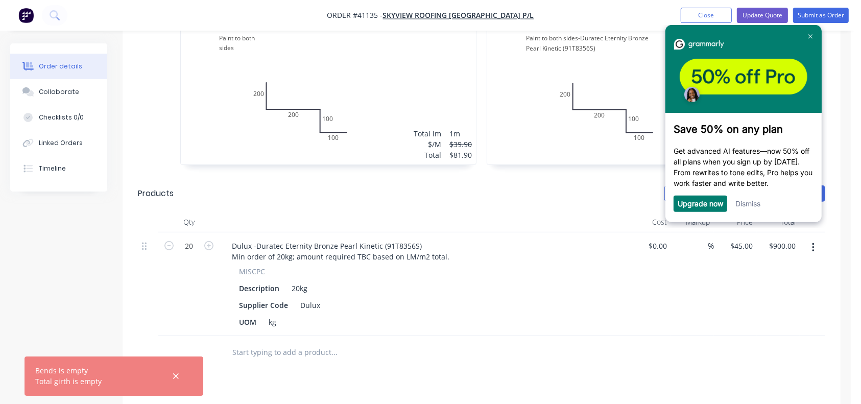
scroll to position [374, 0]
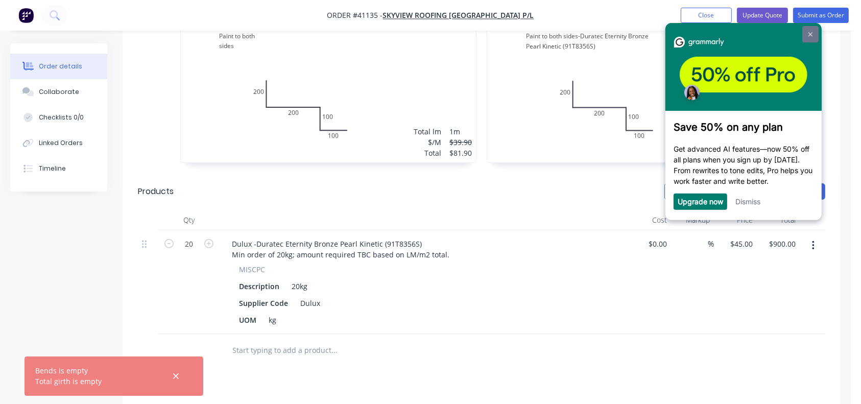
click at [807, 35] on link at bounding box center [810, 34] width 16 height 16
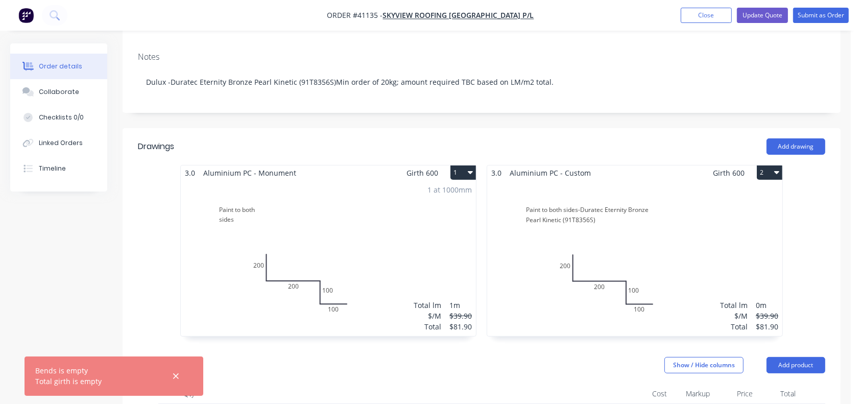
scroll to position [200, 0]
click at [619, 231] on div "Total lm $/M Total 0m $39.90 $81.90" at bounding box center [634, 259] width 295 height 156
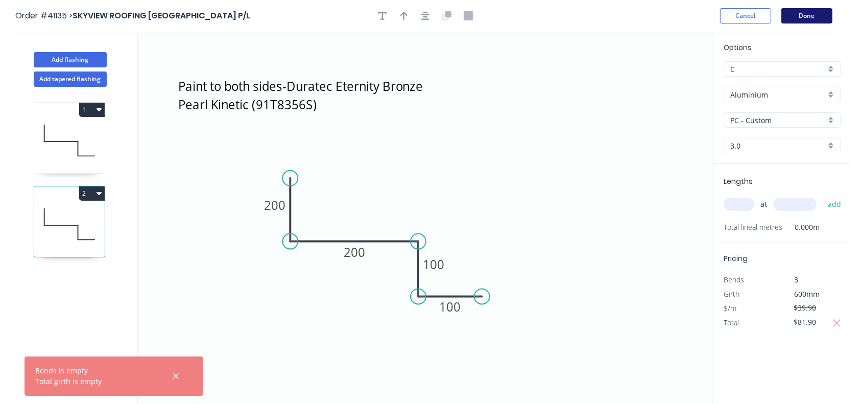
click at [802, 14] on button "Done" at bounding box center [806, 15] width 51 height 15
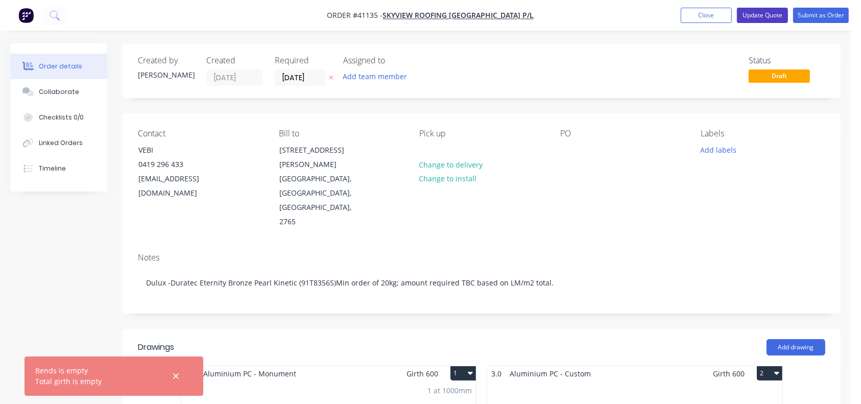
click at [776, 17] on button "Update Quote" at bounding box center [762, 15] width 51 height 15
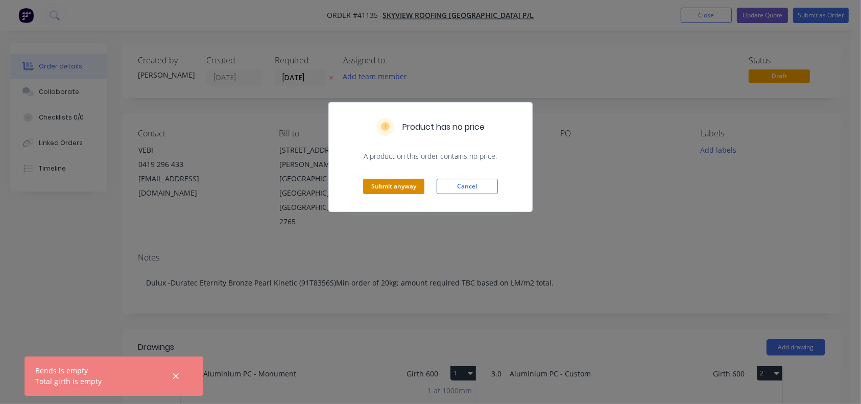
click at [415, 184] on button "Submit anyway" at bounding box center [393, 186] width 61 height 15
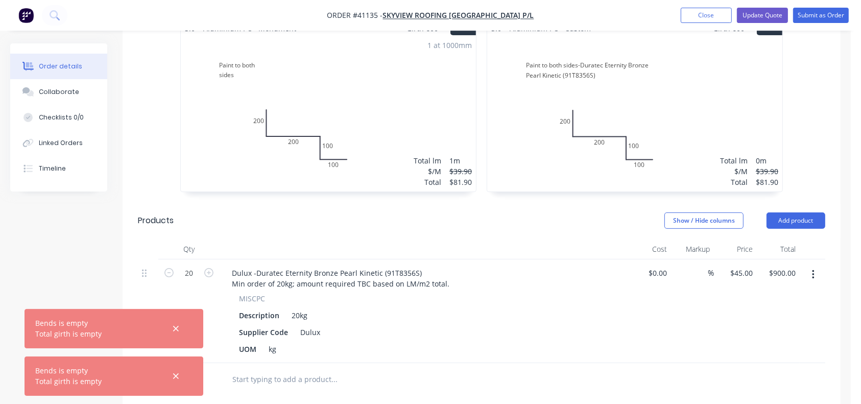
scroll to position [344, 0]
click at [646, 84] on div "Total lm $/M Total 0m $39.90 $81.90" at bounding box center [634, 115] width 295 height 156
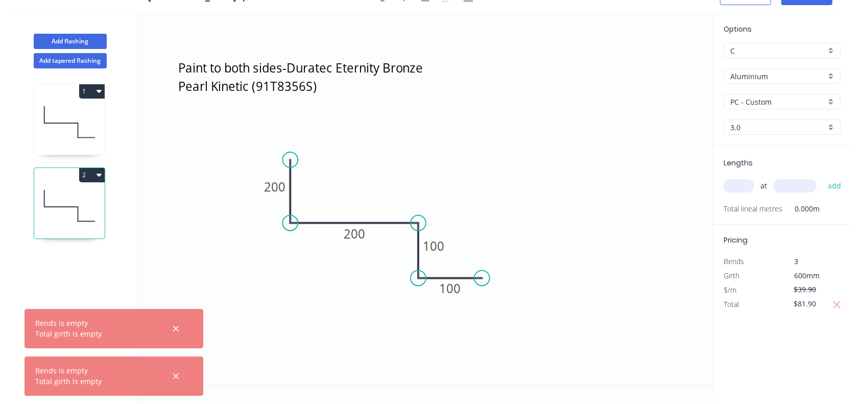
click at [735, 185] on input "text" at bounding box center [738, 185] width 31 height 13
type input "1"
type input "1000"
click at [822, 177] on button "add" at bounding box center [834, 185] width 24 height 17
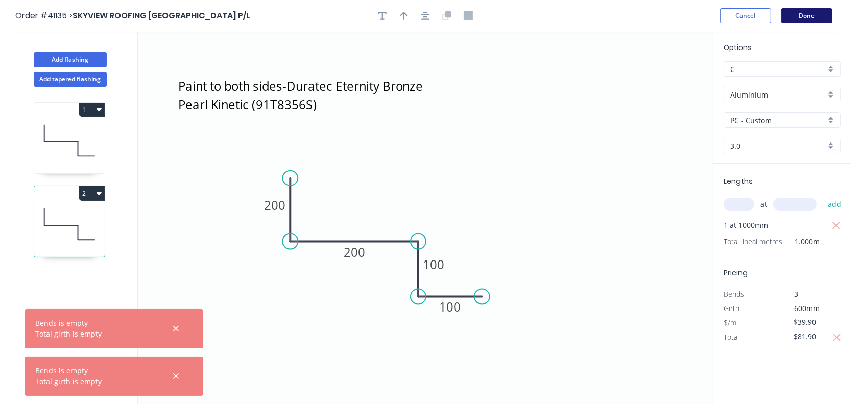
click at [805, 15] on button "Done" at bounding box center [806, 15] width 51 height 15
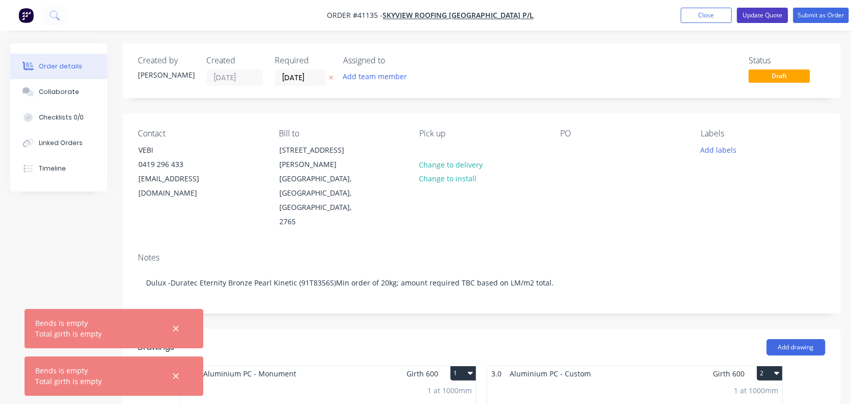
click at [770, 17] on button "Update Quote" at bounding box center [762, 15] width 51 height 15
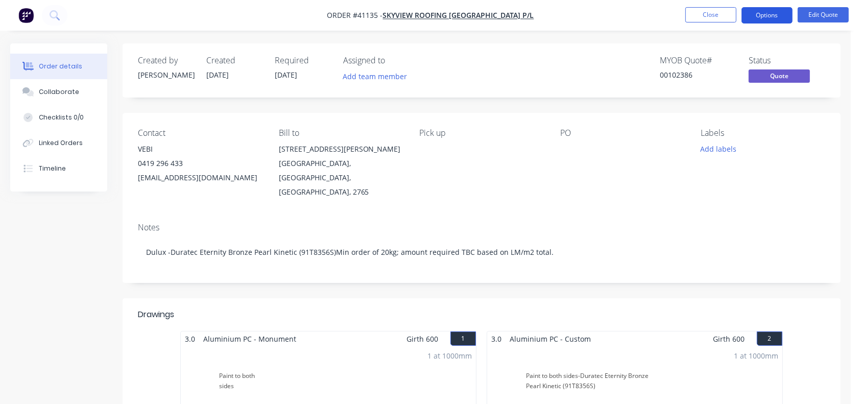
click at [770, 14] on button "Options" at bounding box center [766, 15] width 51 height 16
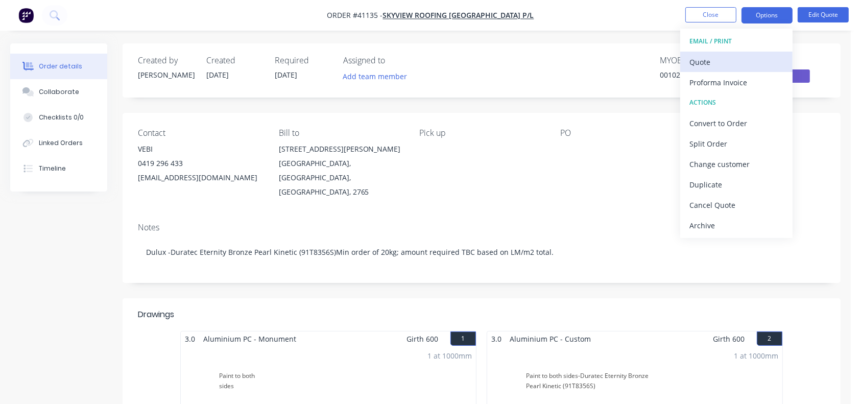
click at [702, 55] on div "Quote" at bounding box center [736, 62] width 94 height 15
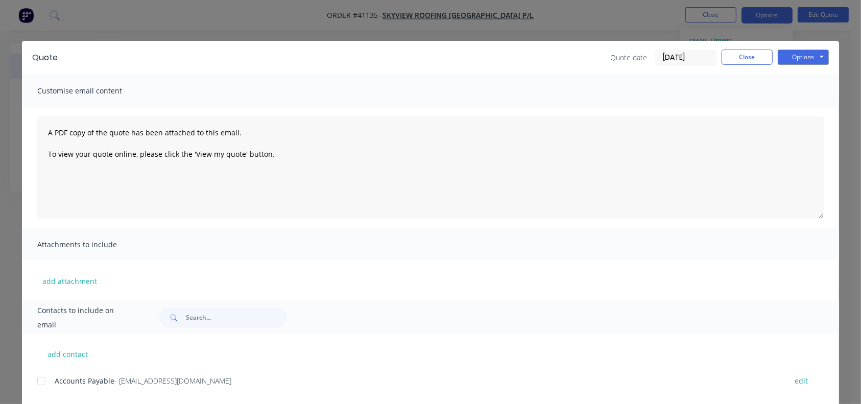
scroll to position [99, 0]
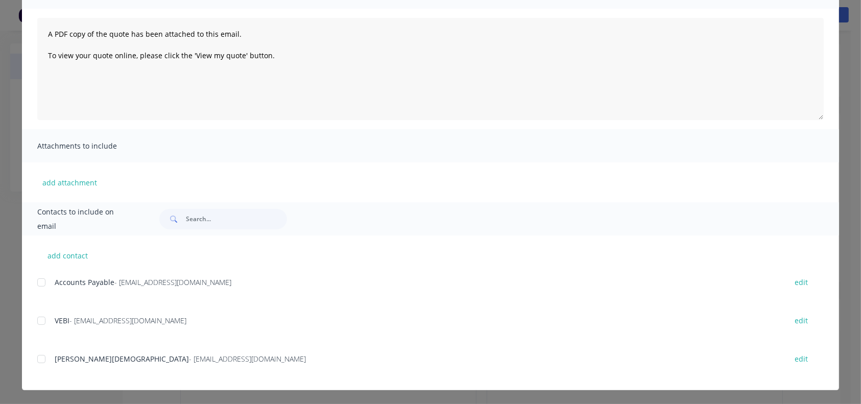
click at [37, 321] on div at bounding box center [41, 320] width 20 height 20
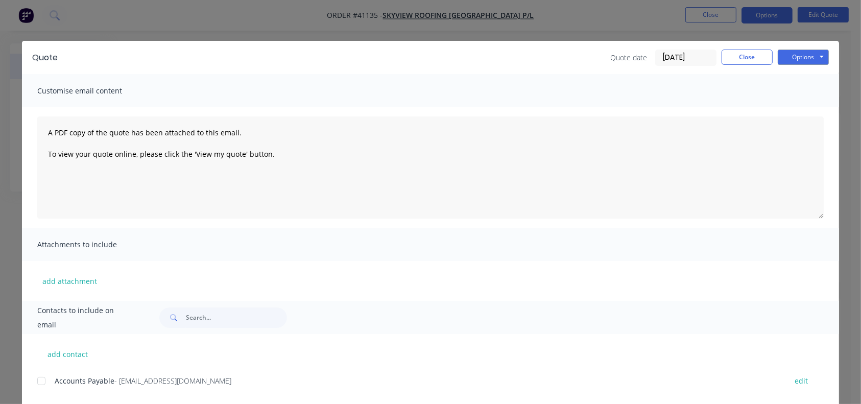
click at [790, 48] on div "Quote Quote date [DATE] Close Options Preview Print Email" at bounding box center [430, 57] width 817 height 33
click at [788, 51] on button "Options" at bounding box center [802, 57] width 51 height 15
click at [794, 114] on button "Email" at bounding box center [809, 109] width 65 height 17
